Goal: Navigation & Orientation: Understand site structure

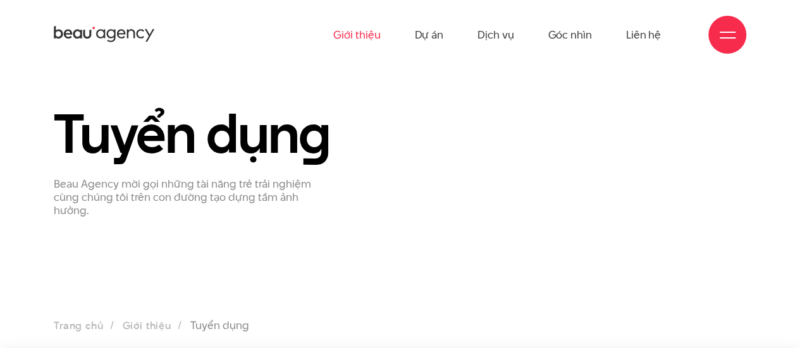
click at [355, 36] on link "Giới thiệu" at bounding box center [356, 35] width 47 height 70
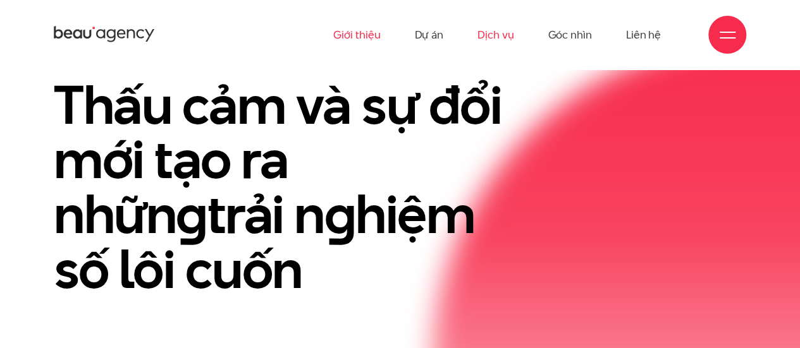
click at [496, 40] on link "Dịch vụ" at bounding box center [495, 35] width 36 height 70
